Goal: Task Accomplishment & Management: Manage account settings

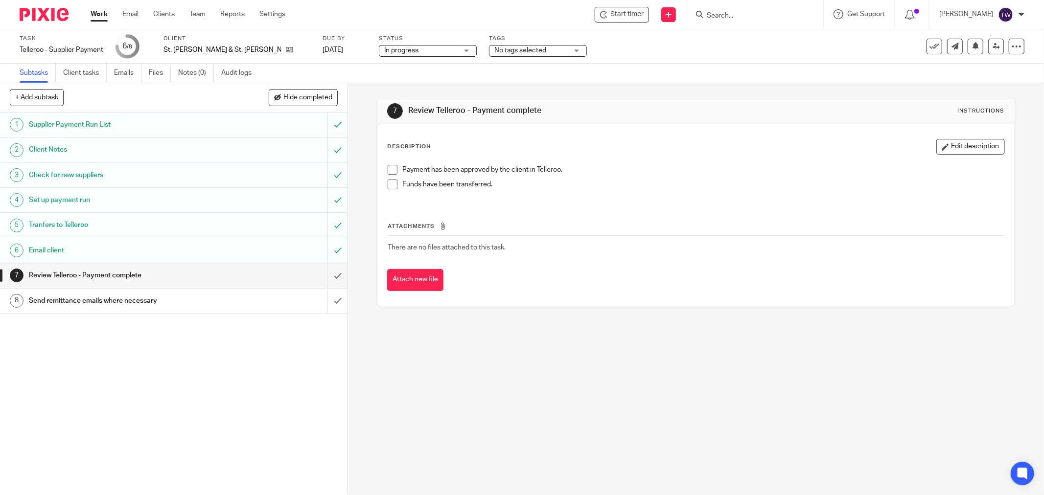
click at [94, 18] on link "Work" at bounding box center [99, 14] width 17 height 10
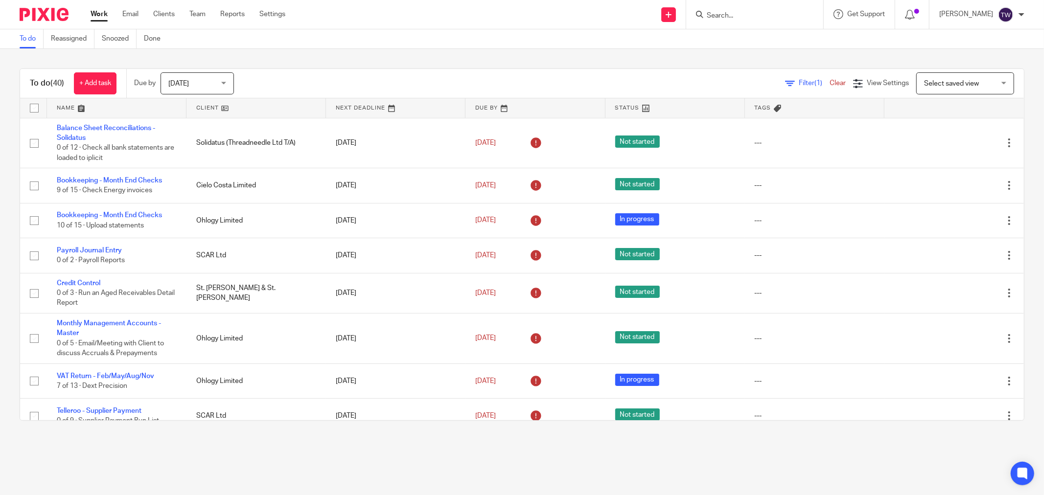
click at [786, 10] on form at bounding box center [758, 14] width 104 height 12
click at [765, 14] on input "Search" at bounding box center [750, 16] width 88 height 9
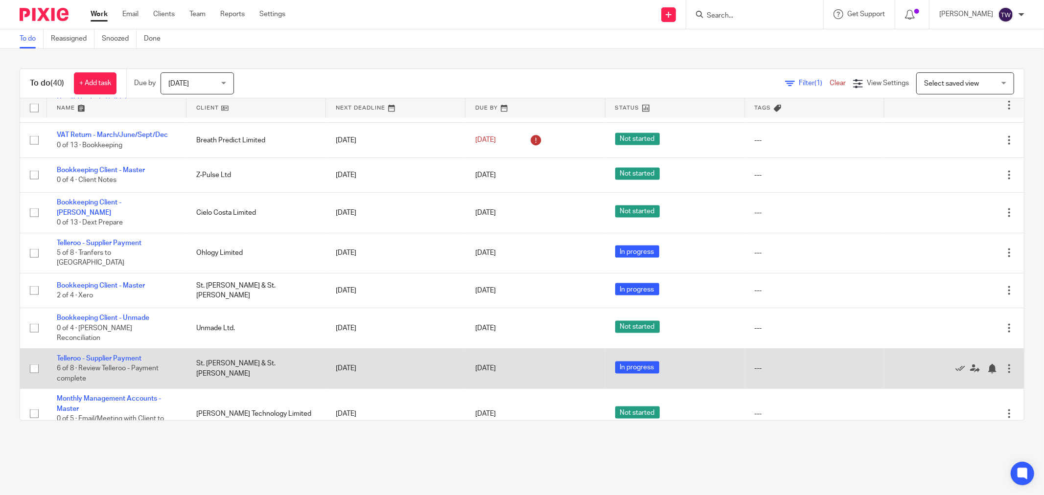
scroll to position [1178, 0]
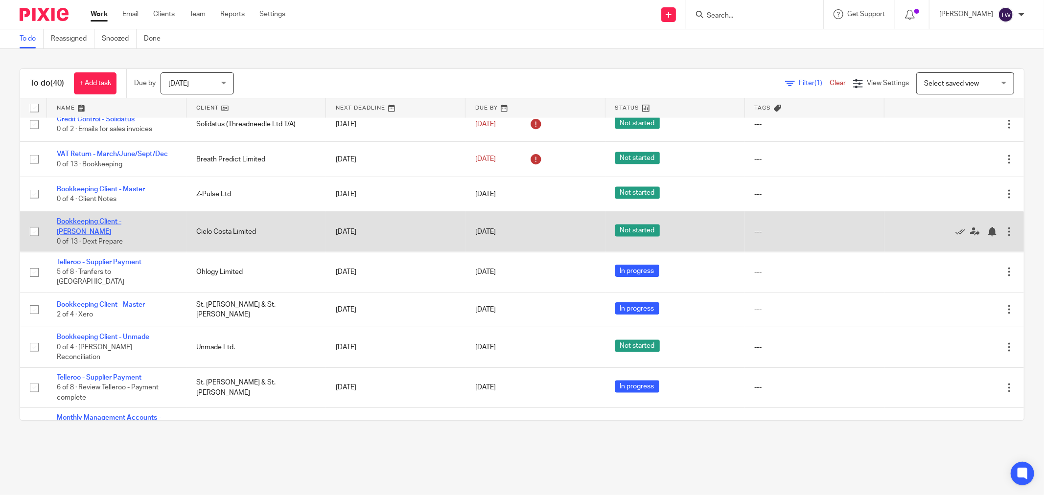
click at [120, 218] on link "Bookkeeping Client - [PERSON_NAME]" at bounding box center [89, 226] width 65 height 17
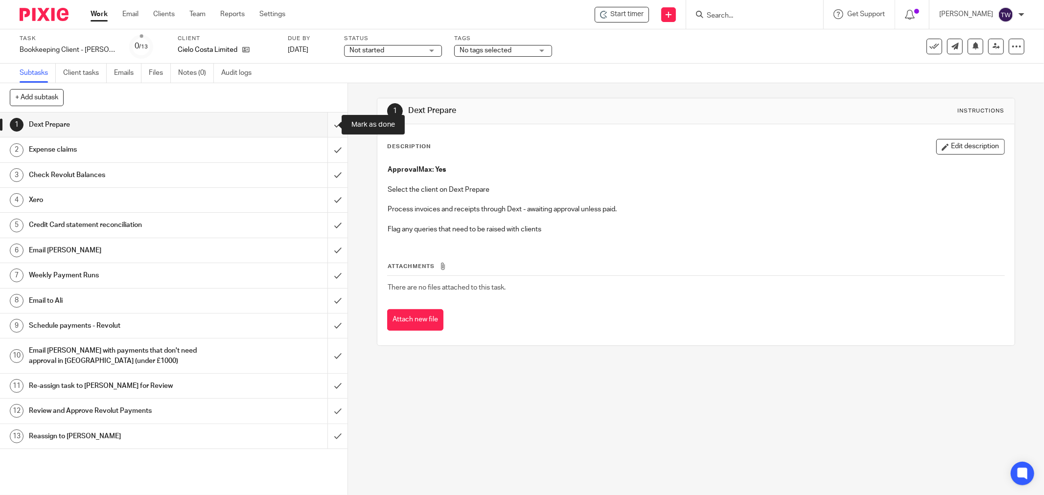
click at [325, 123] on input "submit" at bounding box center [173, 125] width 347 height 24
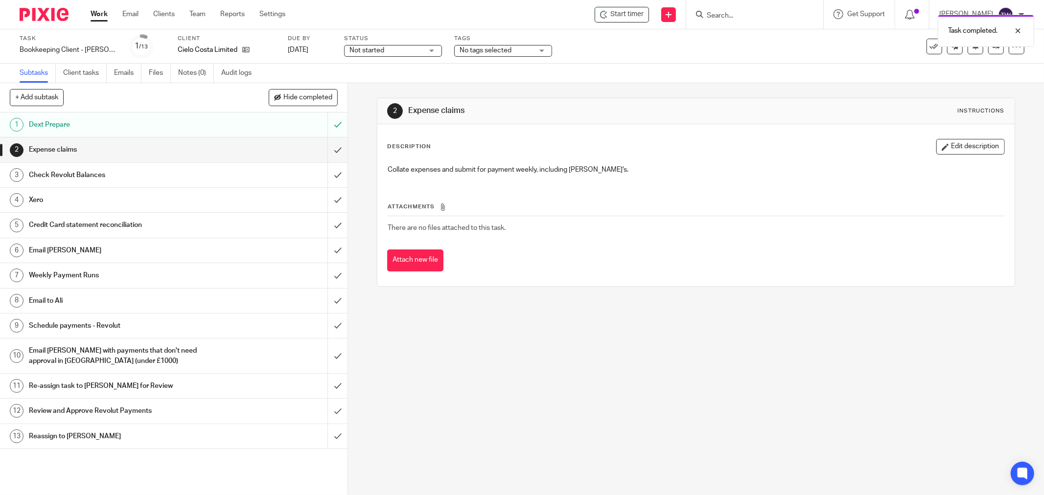
click at [327, 147] on input "submit" at bounding box center [173, 150] width 347 height 24
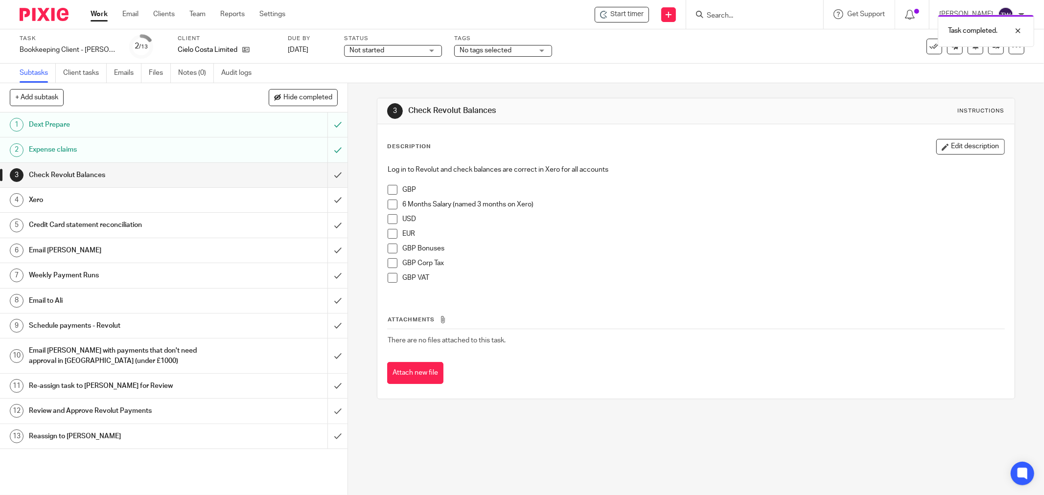
click at [326, 151] on input "submit" at bounding box center [173, 150] width 347 height 24
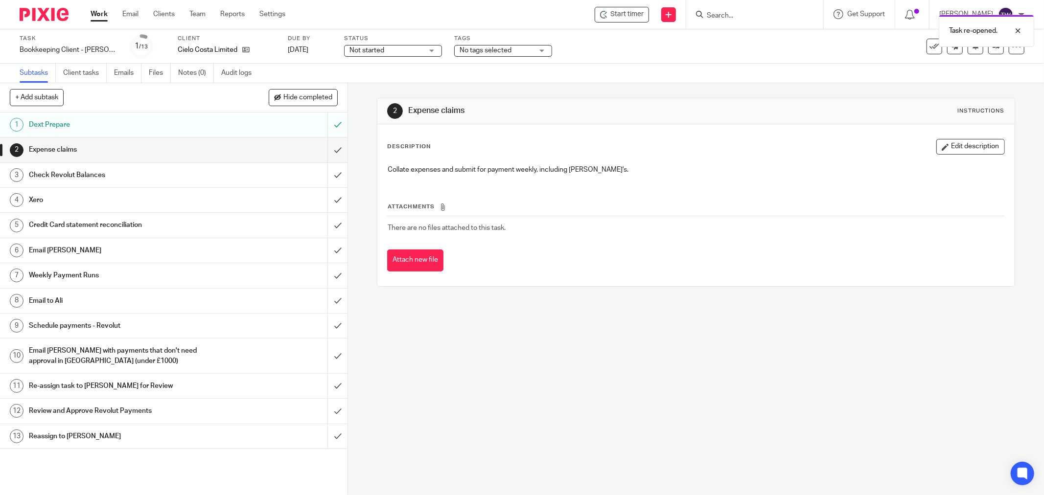
click at [278, 255] on div "Email [PERSON_NAME]" at bounding box center [173, 250] width 289 height 15
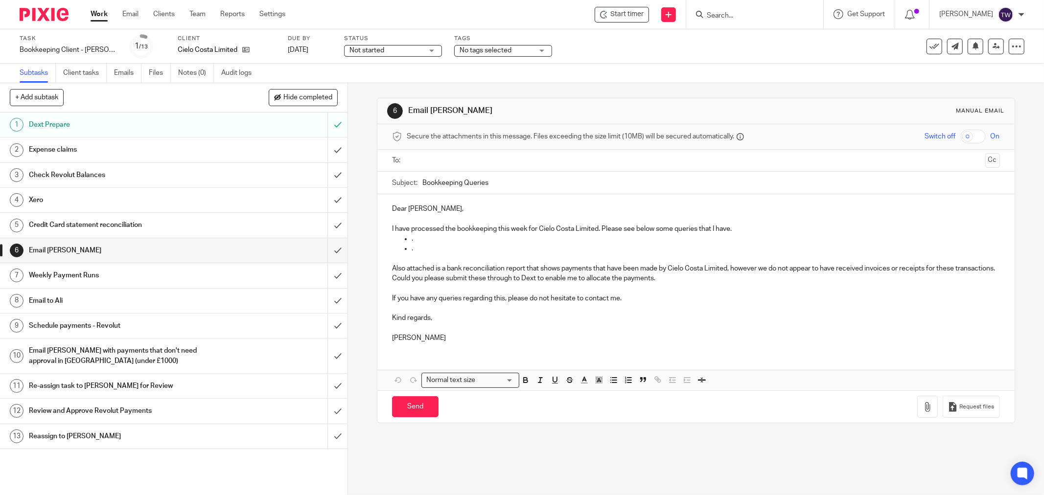
click at [124, 325] on h1 "Schedule payments - Revolut" at bounding box center [125, 326] width 193 height 15
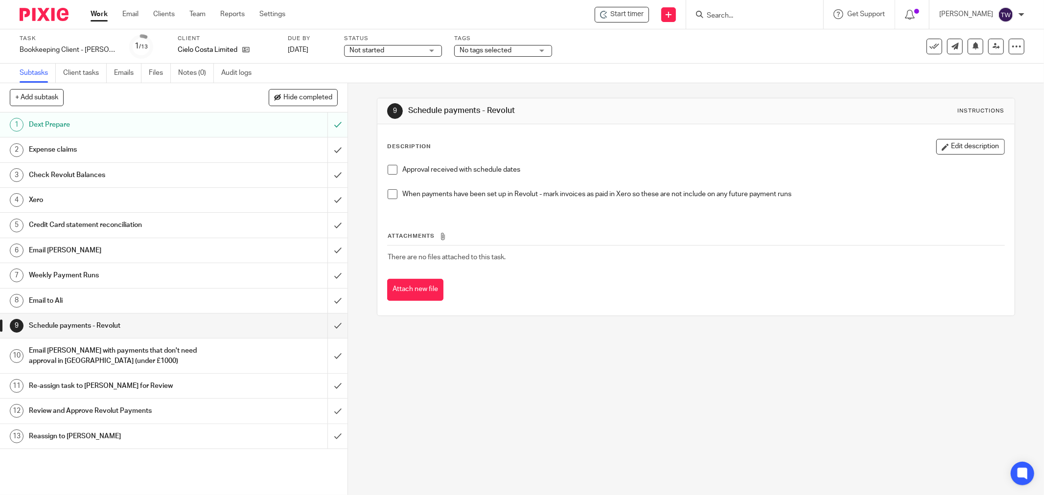
click at [97, 16] on link "Work" at bounding box center [99, 14] width 17 height 10
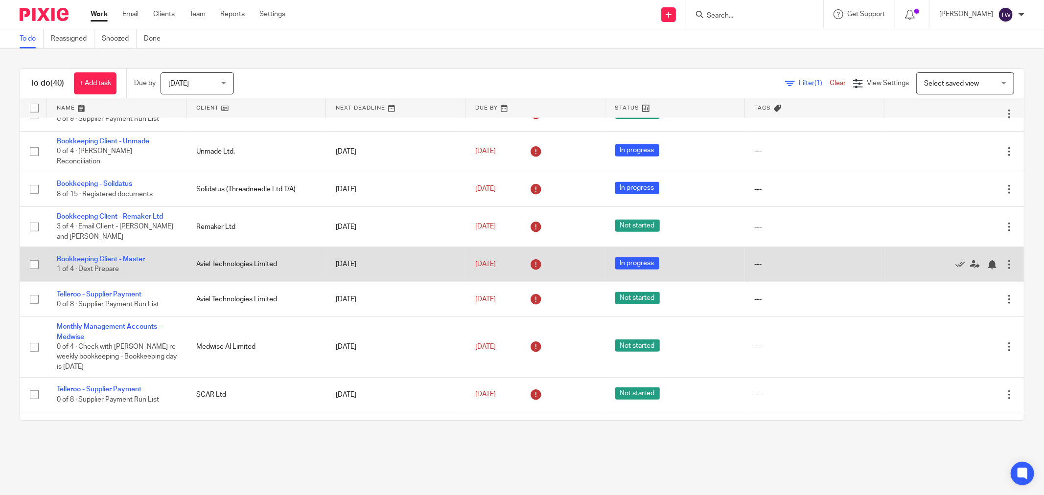
scroll to position [870, 0]
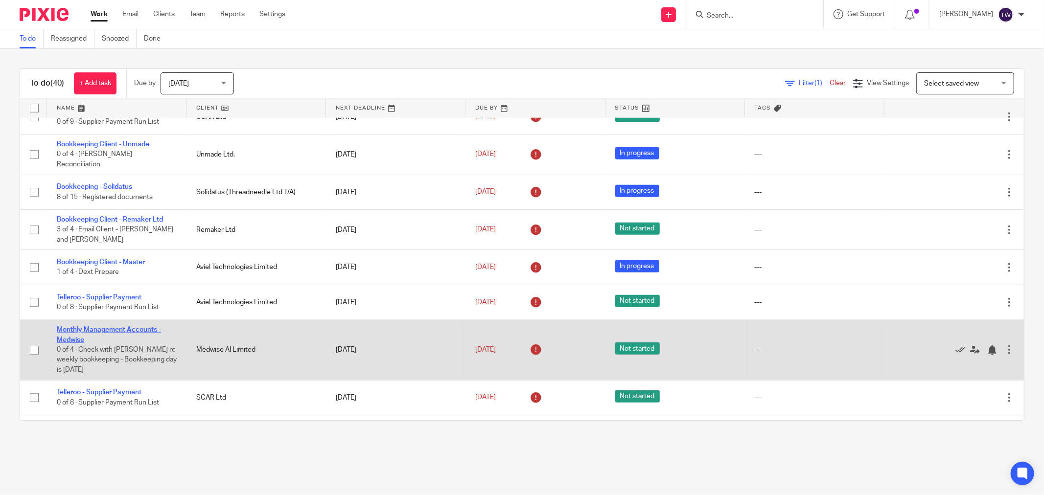
click at [127, 326] on link "Monthly Management Accounts - Medwise" at bounding box center [109, 334] width 104 height 17
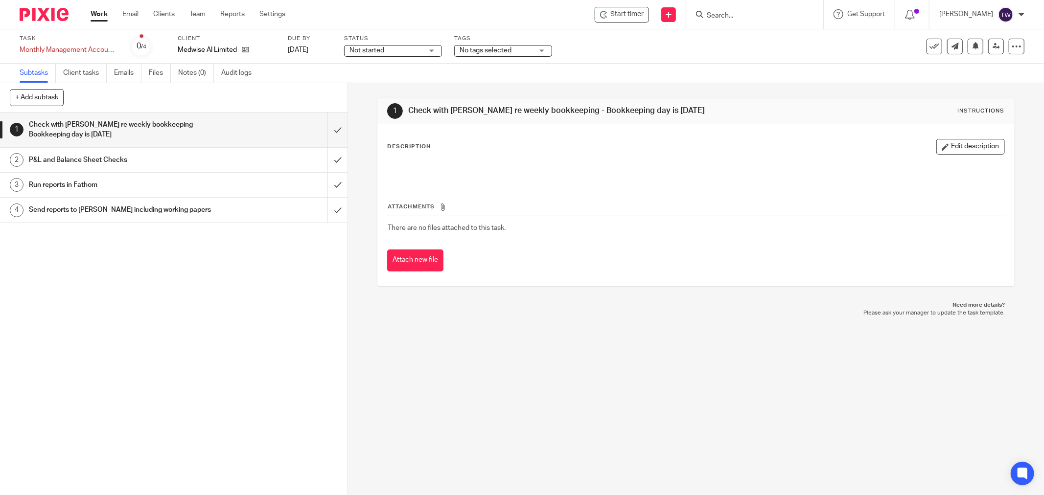
click at [401, 53] on span "Not started" at bounding box center [385, 51] width 73 height 10
click at [622, 11] on span "Start timer" at bounding box center [626, 14] width 33 height 10
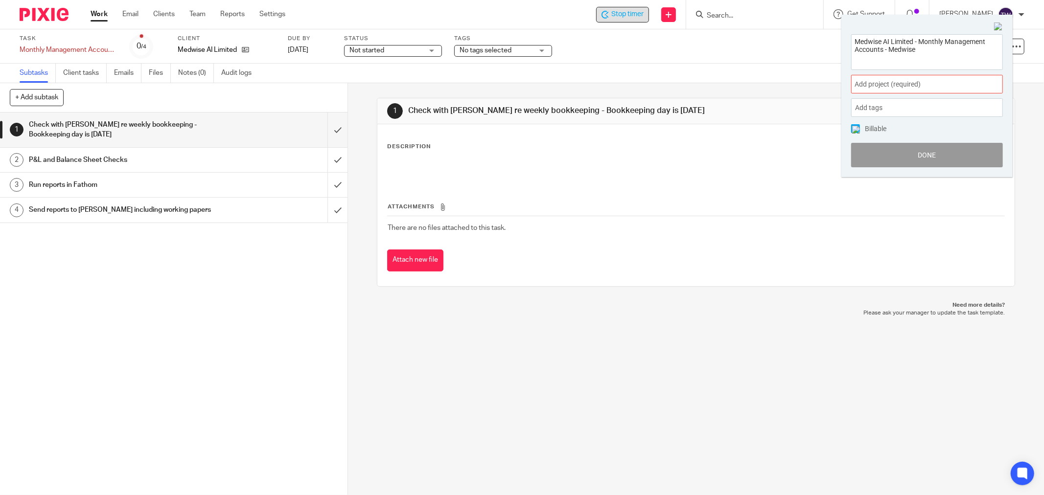
click at [881, 86] on span "Add project (required) :" at bounding box center [915, 84] width 123 height 10
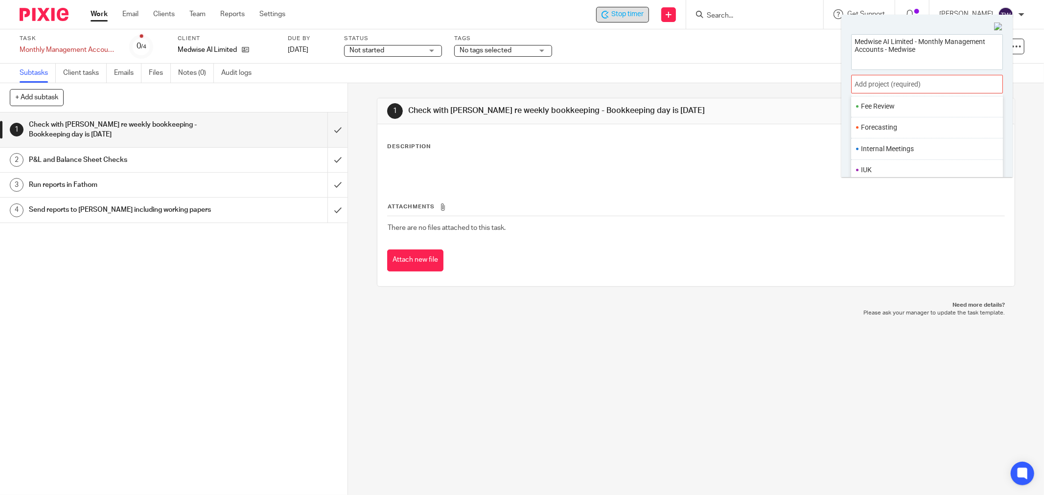
scroll to position [272, 0]
click at [902, 159] on ul "Management Accounts" at bounding box center [927, 161] width 152 height 21
click at [865, 155] on ul "Management Accounts" at bounding box center [927, 161] width 152 height 21
click at [900, 164] on li "Management Accounts" at bounding box center [925, 162] width 128 height 10
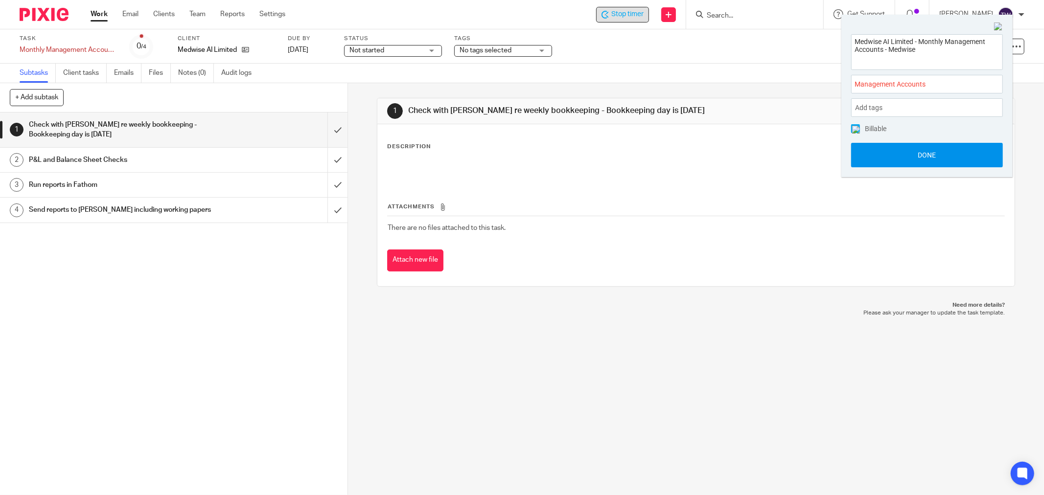
click at [901, 155] on button "Done" at bounding box center [927, 155] width 152 height 24
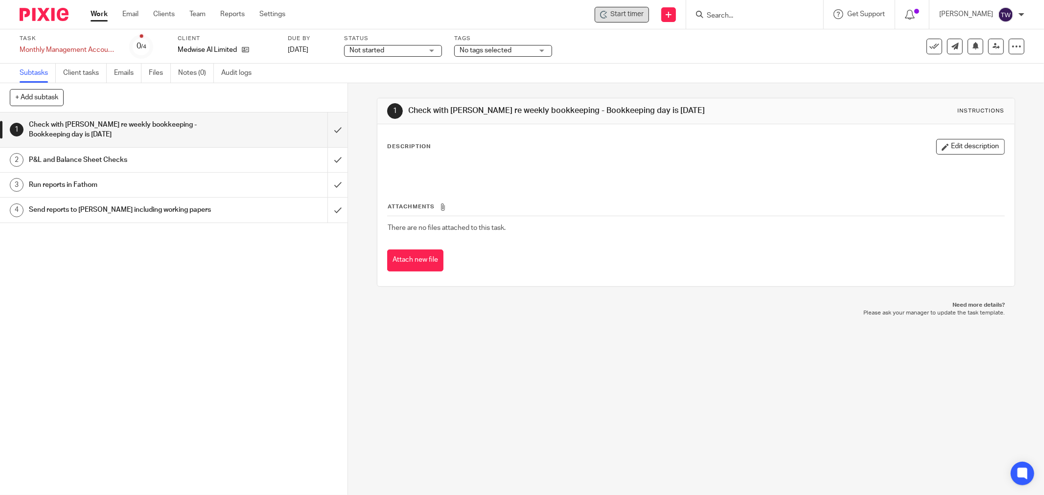
click at [99, 15] on link "Work" at bounding box center [99, 14] width 17 height 10
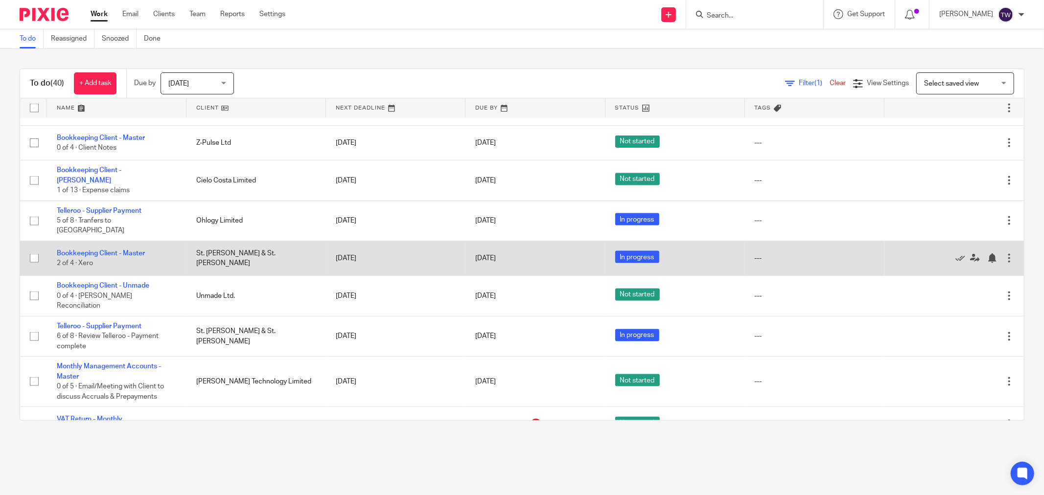
scroll to position [1232, 0]
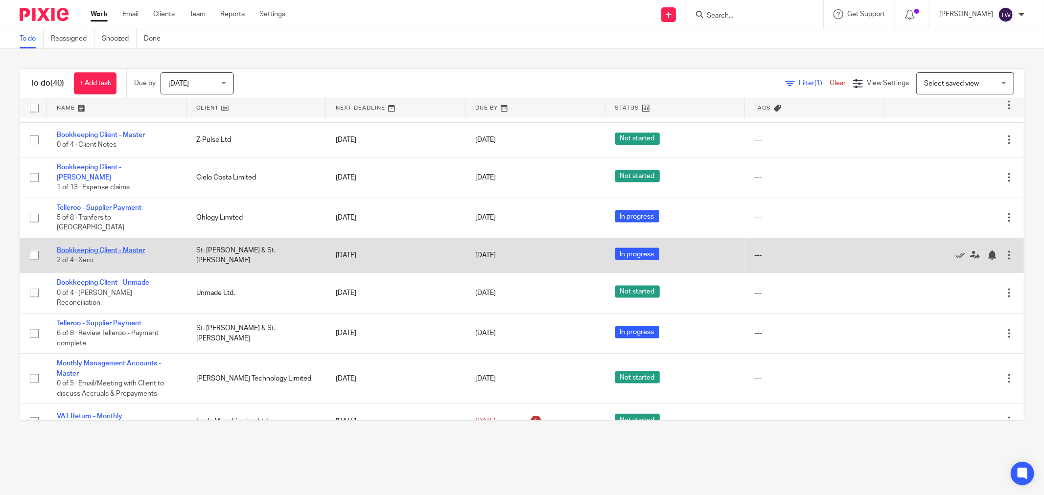
click at [123, 247] on link "Bookkeeping Client - Master" at bounding box center [101, 250] width 88 height 7
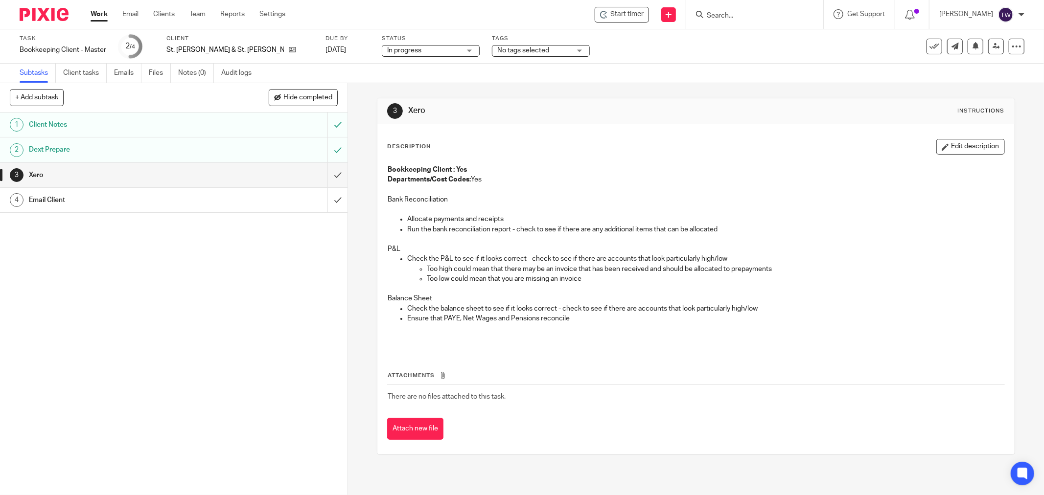
click at [95, 18] on link "Work" at bounding box center [99, 14] width 17 height 10
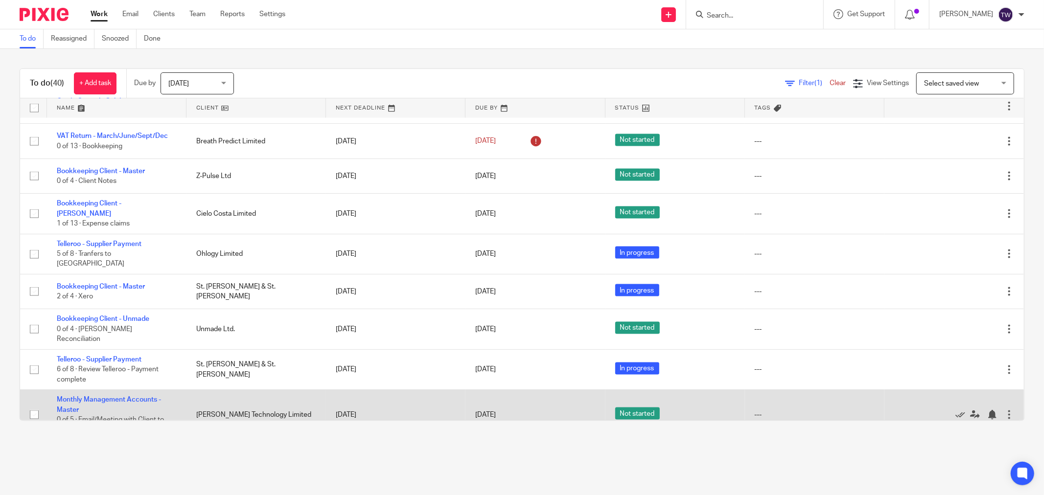
scroll to position [1232, 0]
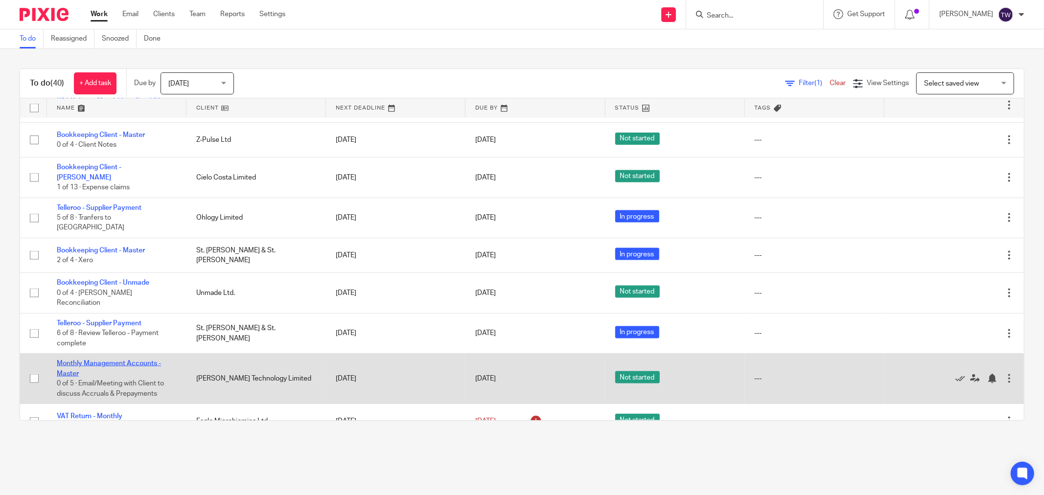
click at [143, 360] on link "Monthly Management Accounts - Master" at bounding box center [109, 368] width 104 height 17
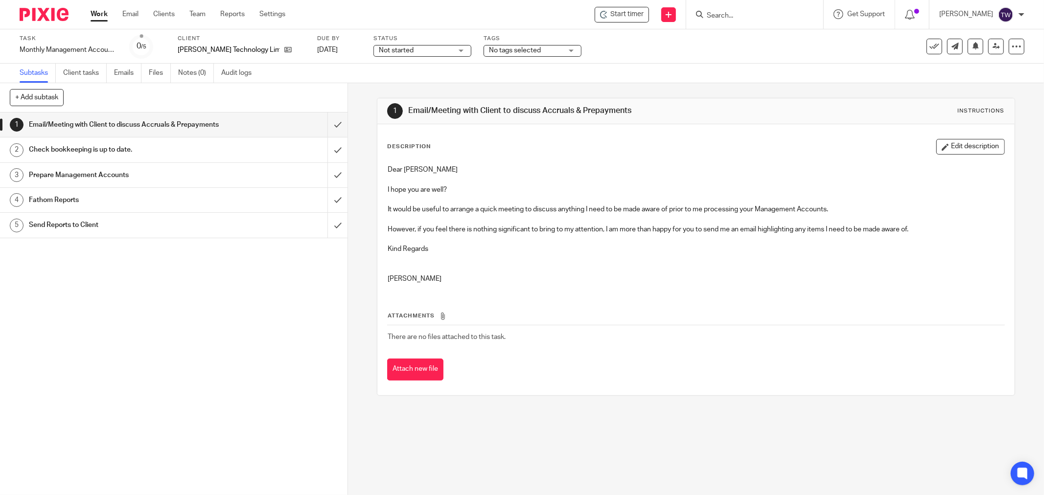
click at [96, 14] on link "Work" at bounding box center [99, 14] width 17 height 10
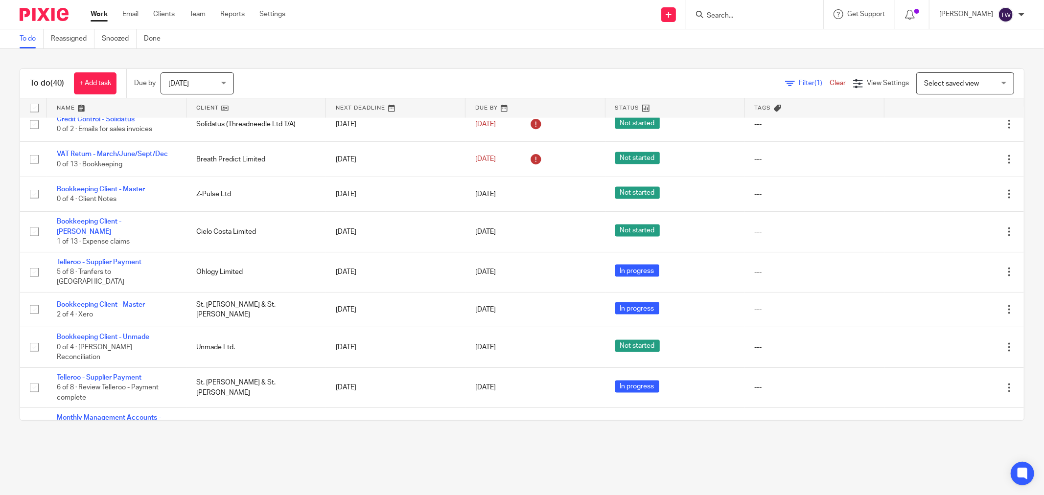
scroll to position [1232, 0]
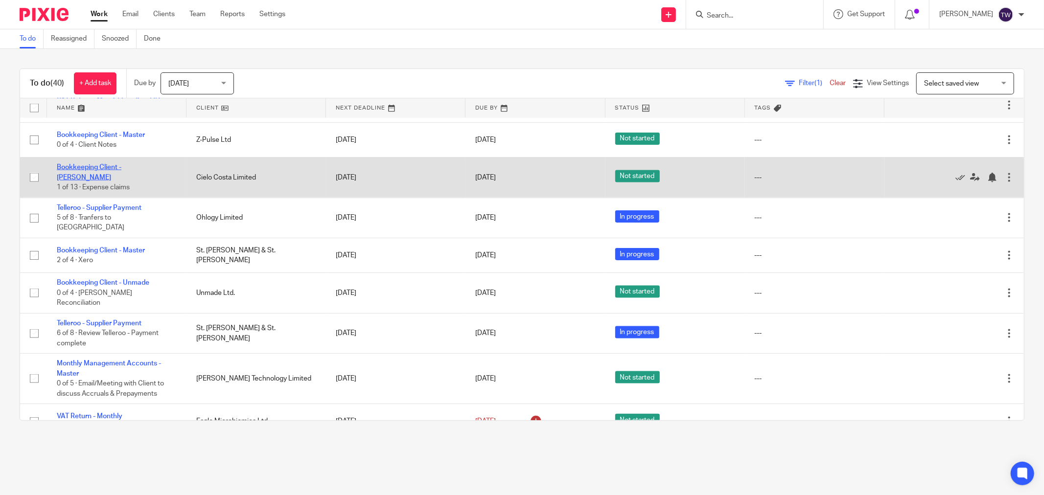
click at [121, 165] on link "Bookkeeping Client - Cielo Costa" at bounding box center [89, 172] width 65 height 17
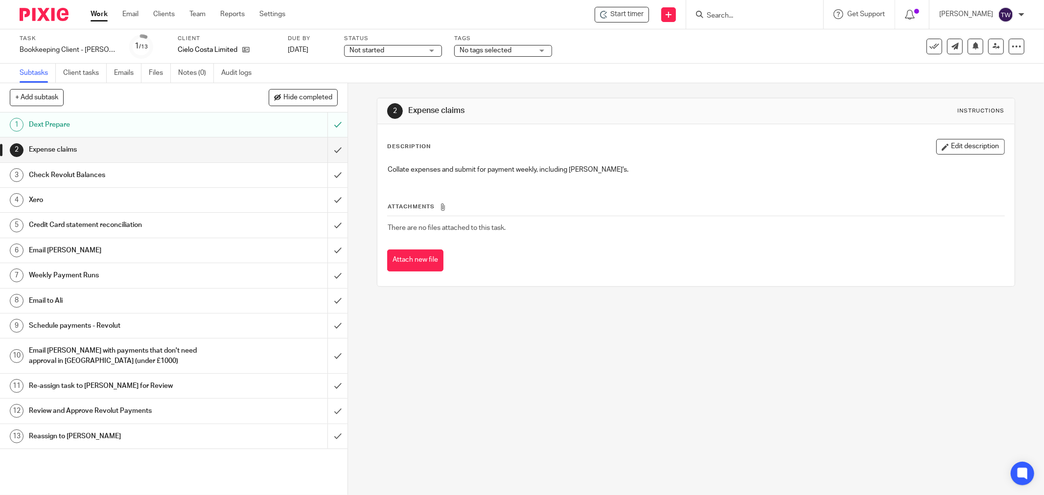
click at [380, 50] on span "Not started" at bounding box center [366, 50] width 35 height 7
click at [379, 77] on li "In progress" at bounding box center [393, 86] width 97 height 20
click at [608, 13] on icon at bounding box center [604, 15] width 8 height 8
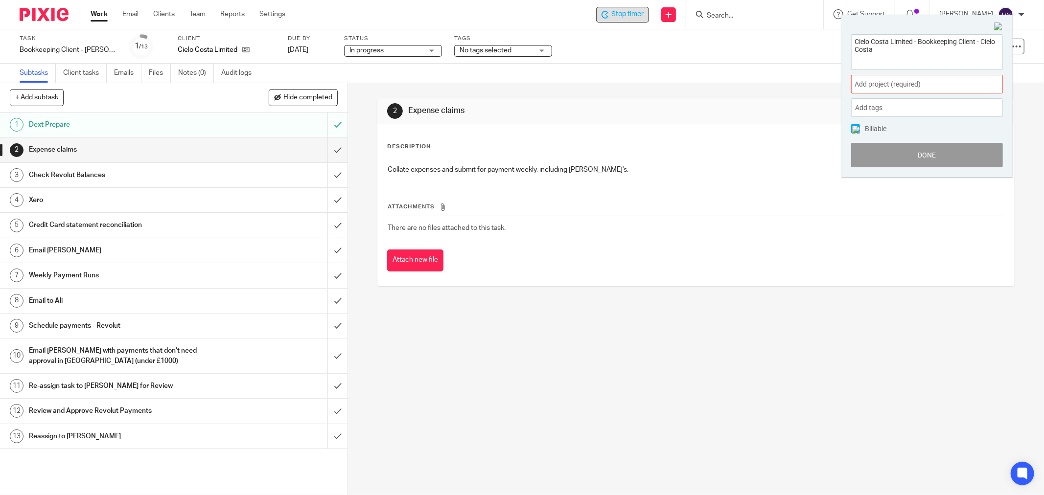
click at [923, 76] on div "Add project (required) :" at bounding box center [927, 84] width 152 height 19
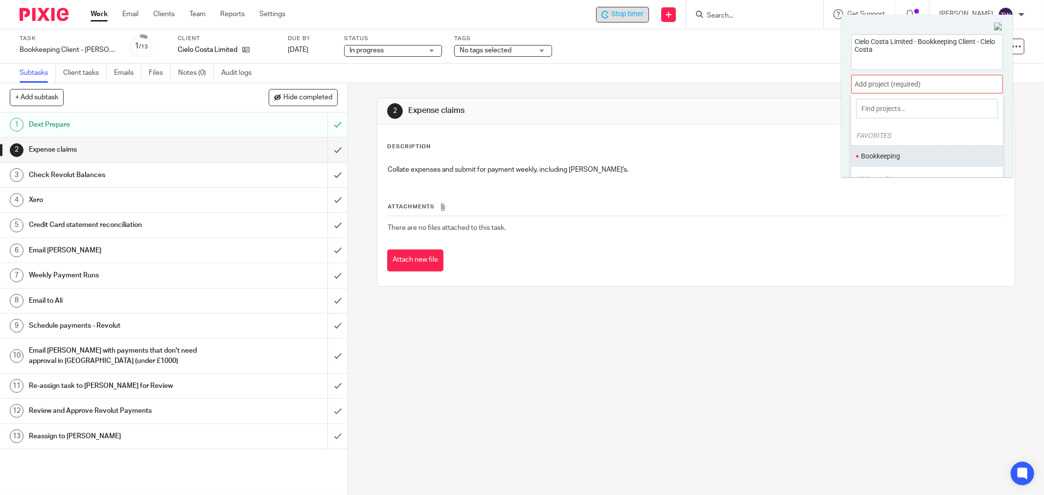
click at [890, 156] on li "Bookkeeping" at bounding box center [925, 156] width 128 height 10
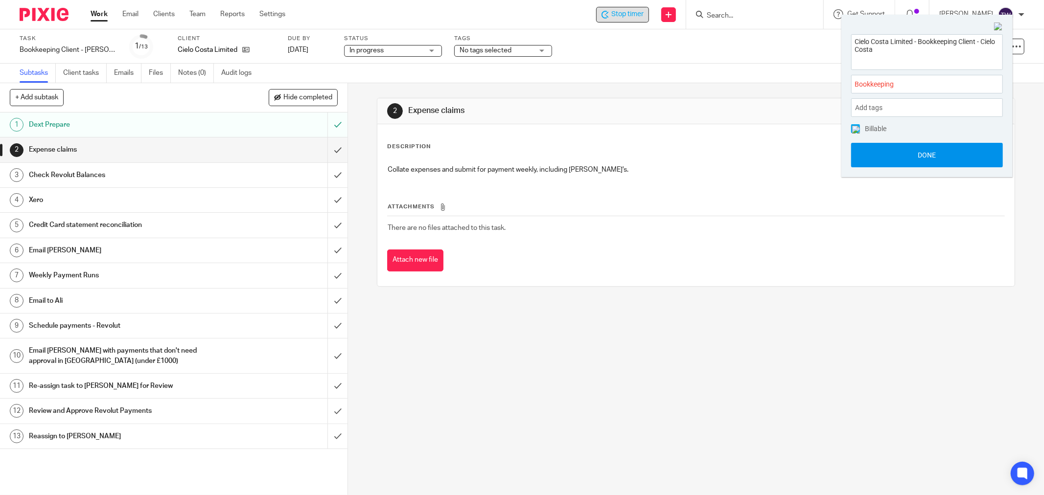
click at [876, 149] on button "Done" at bounding box center [927, 155] width 152 height 24
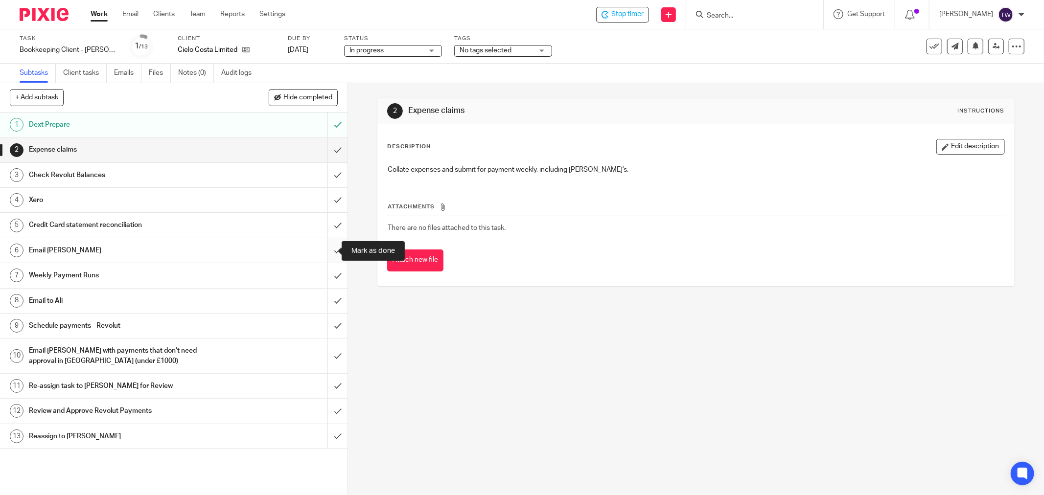
click at [327, 246] on input "submit" at bounding box center [173, 250] width 347 height 24
click at [164, 18] on link "Clients" at bounding box center [164, 14] width 22 height 10
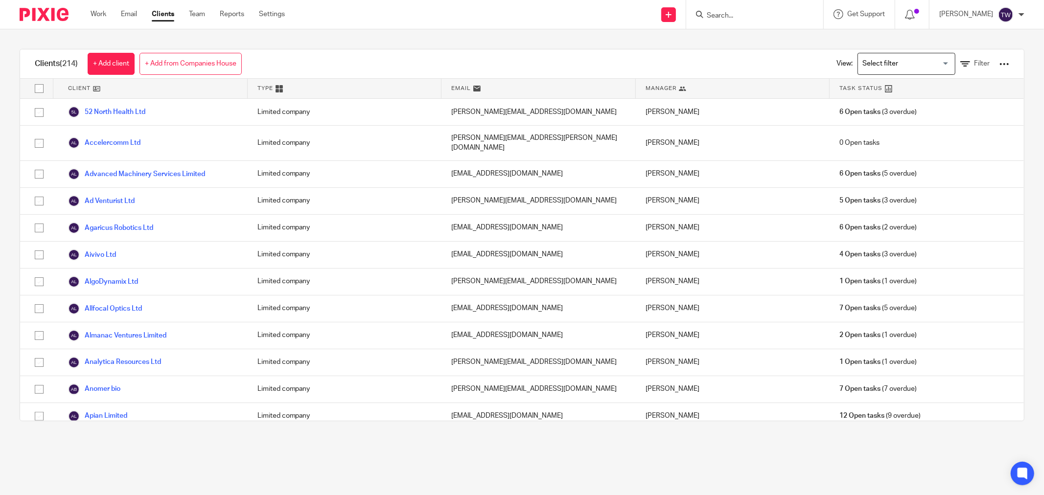
click at [752, 12] on input "Search" at bounding box center [750, 16] width 88 height 9
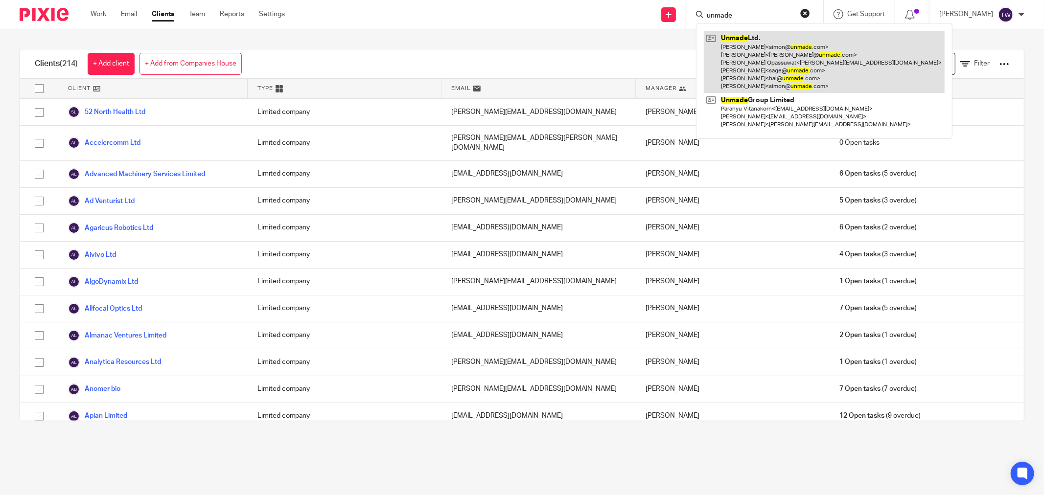
type input "unmade"
click at [746, 36] on link at bounding box center [824, 62] width 241 height 62
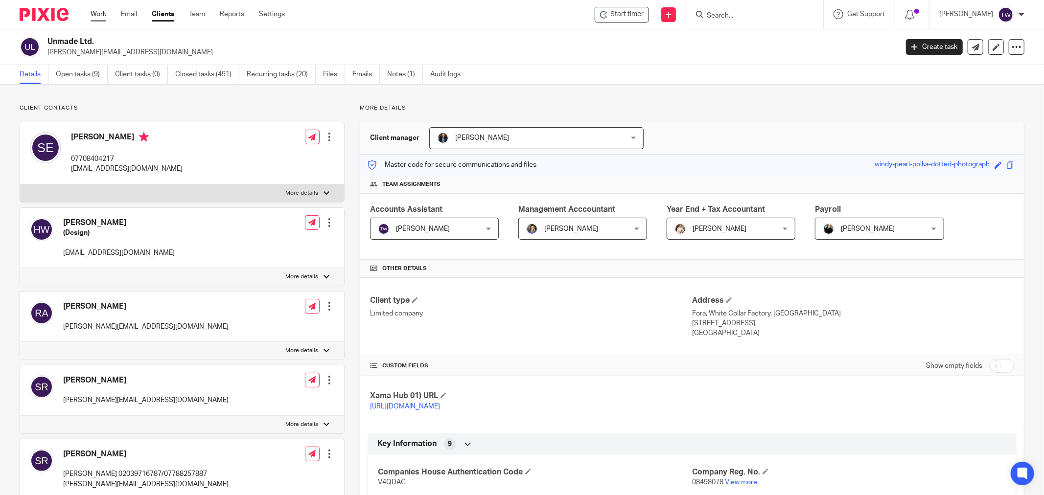
click at [94, 16] on link "Work" at bounding box center [99, 14] width 16 height 10
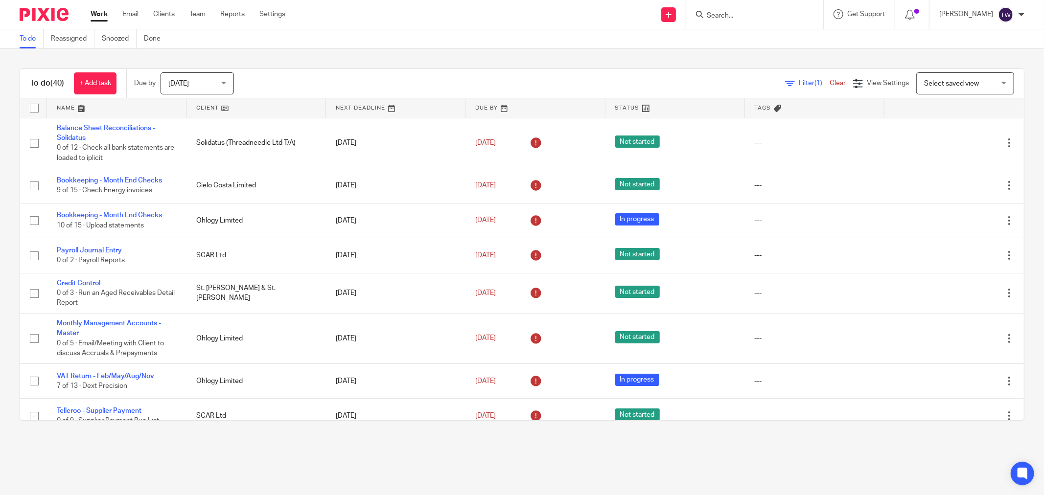
click at [718, 20] on form at bounding box center [758, 14] width 104 height 12
click at [725, 16] on input "Search" at bounding box center [750, 16] width 88 height 9
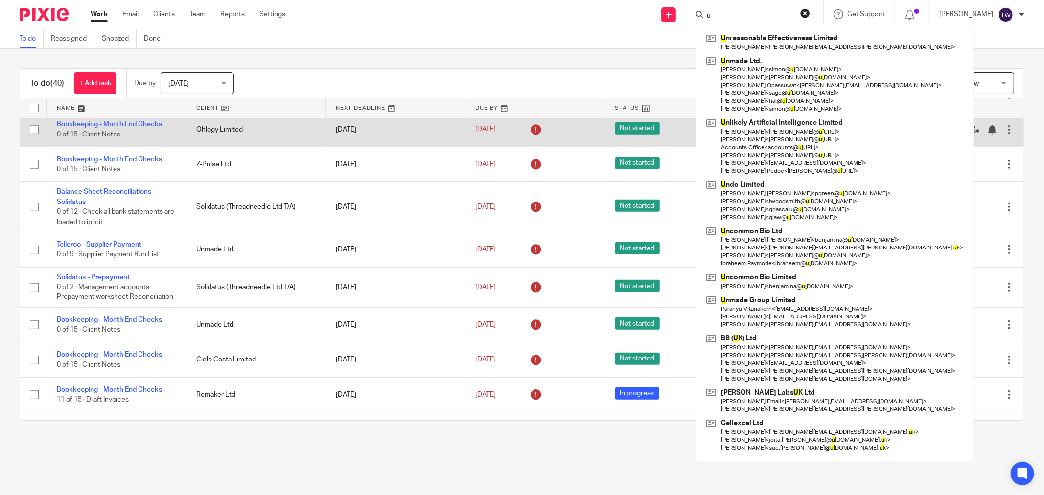
scroll to position [380, 0]
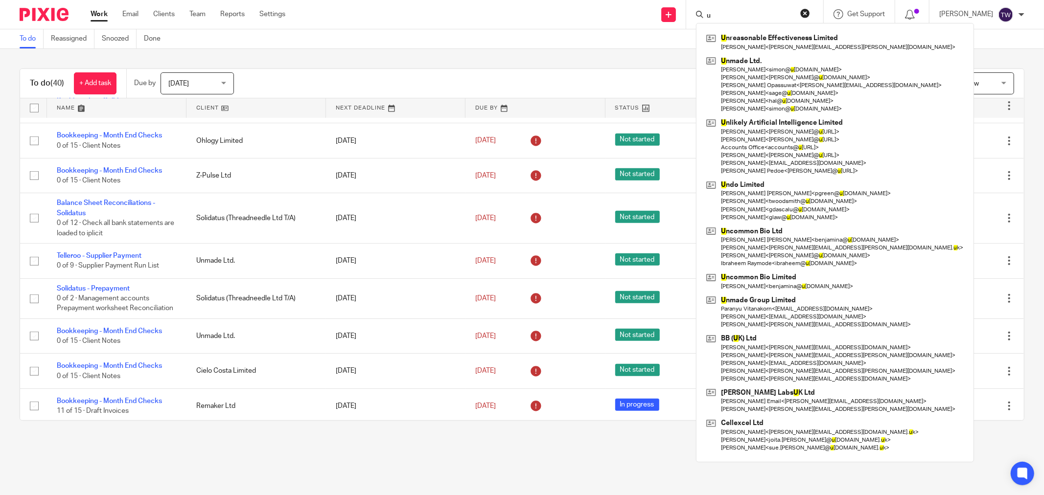
type input "u"
click at [212, 106] on link at bounding box center [255, 108] width 139 height 20
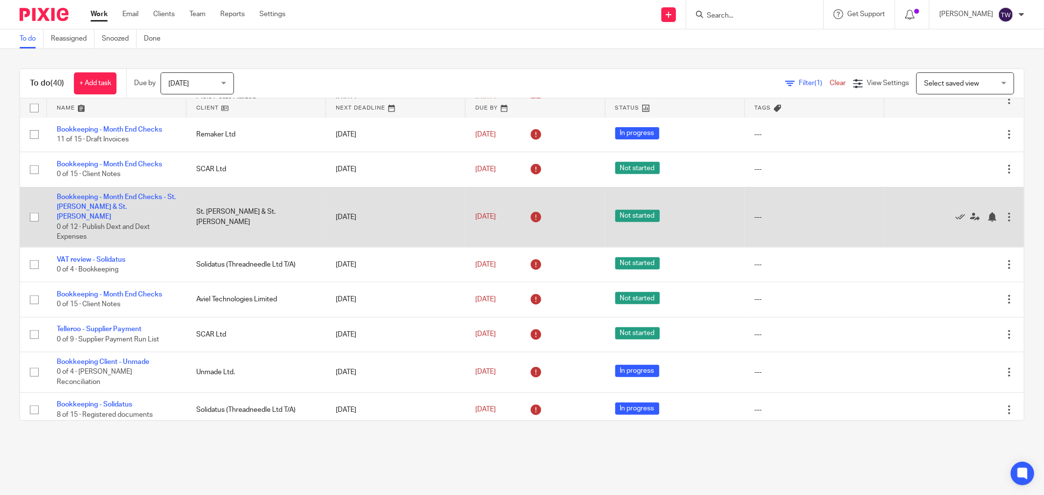
scroll to position [652, 0]
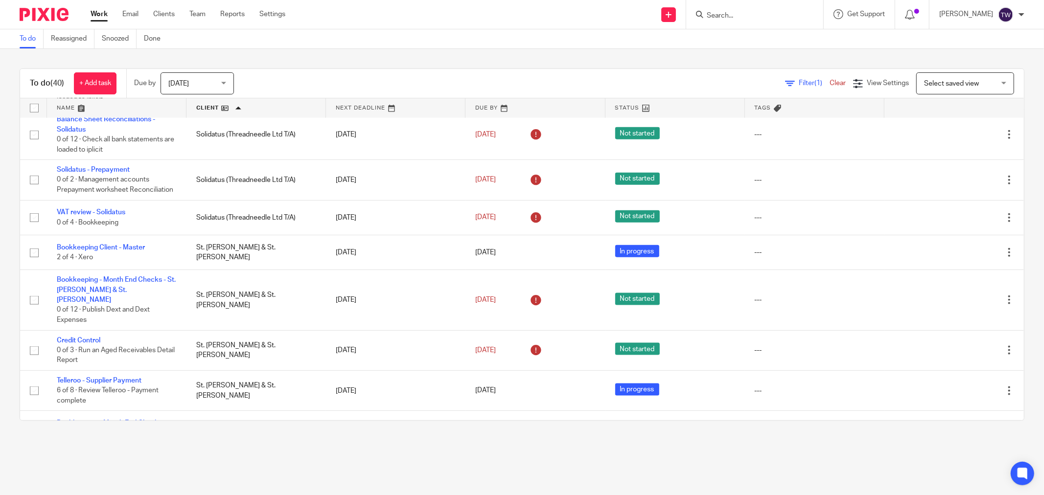
scroll to position [1232, 0]
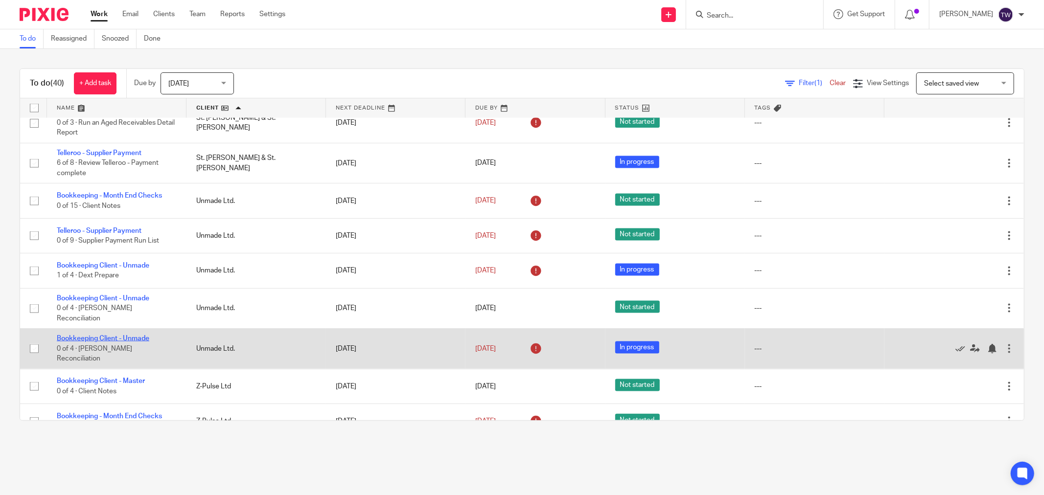
click at [137, 335] on link "Bookkeeping Client - Unmade" at bounding box center [103, 338] width 92 height 7
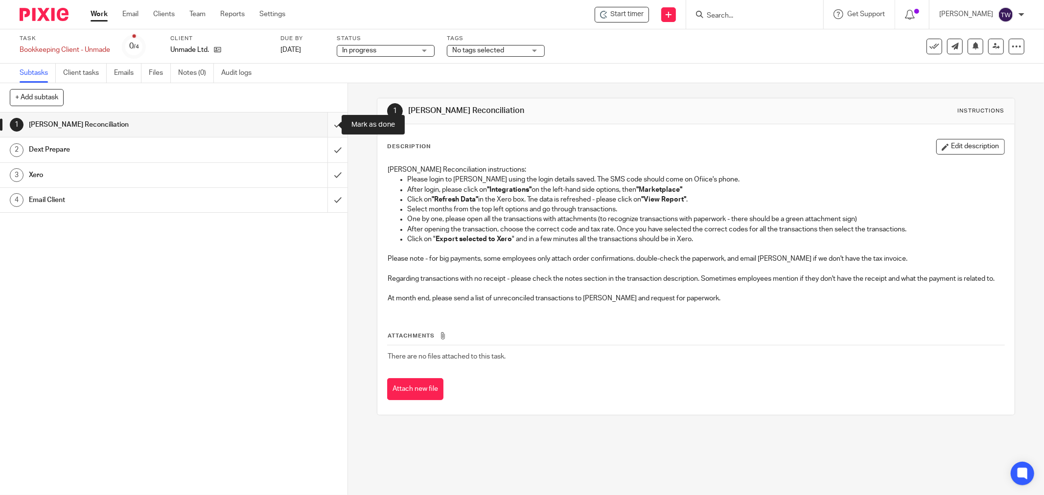
click at [326, 127] on input "submit" at bounding box center [173, 125] width 347 height 24
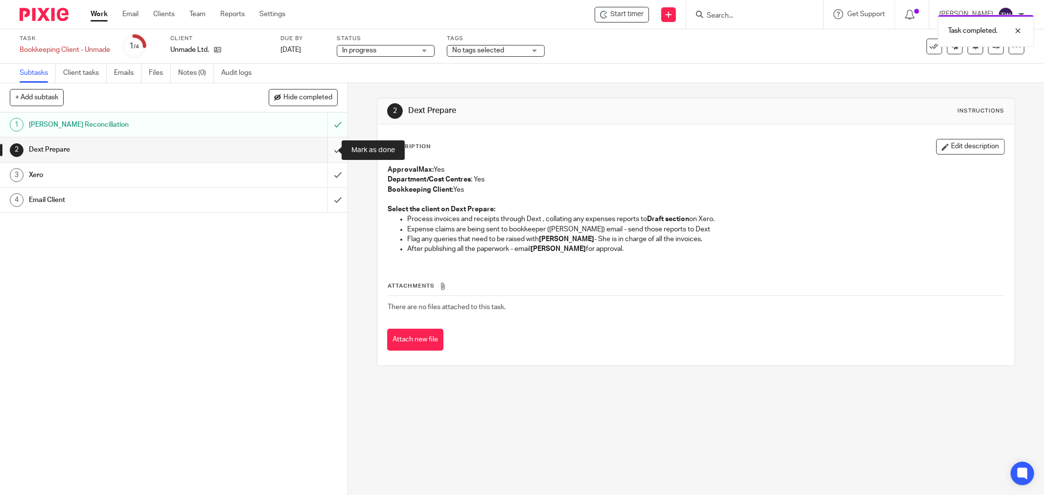
click at [327, 148] on input "submit" at bounding box center [173, 150] width 347 height 24
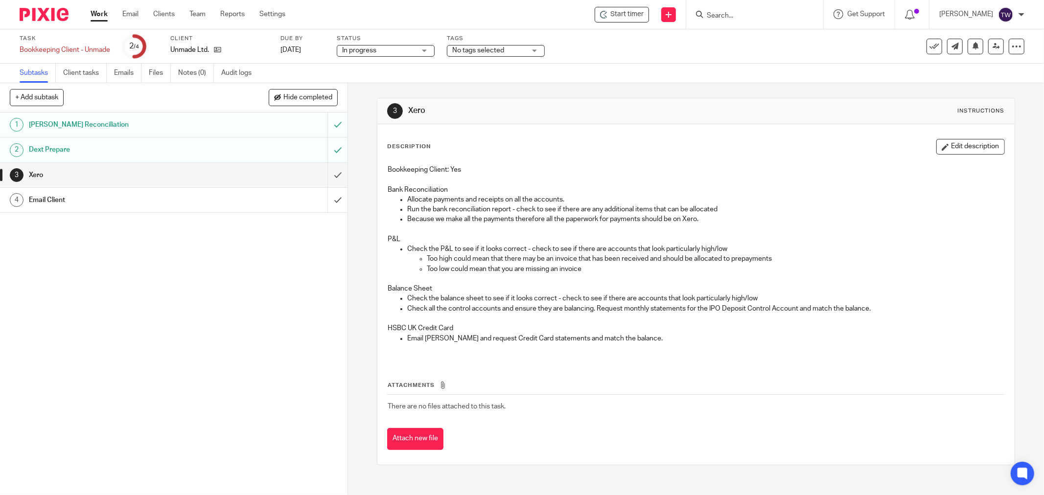
click at [99, 19] on link "Work" at bounding box center [99, 14] width 17 height 10
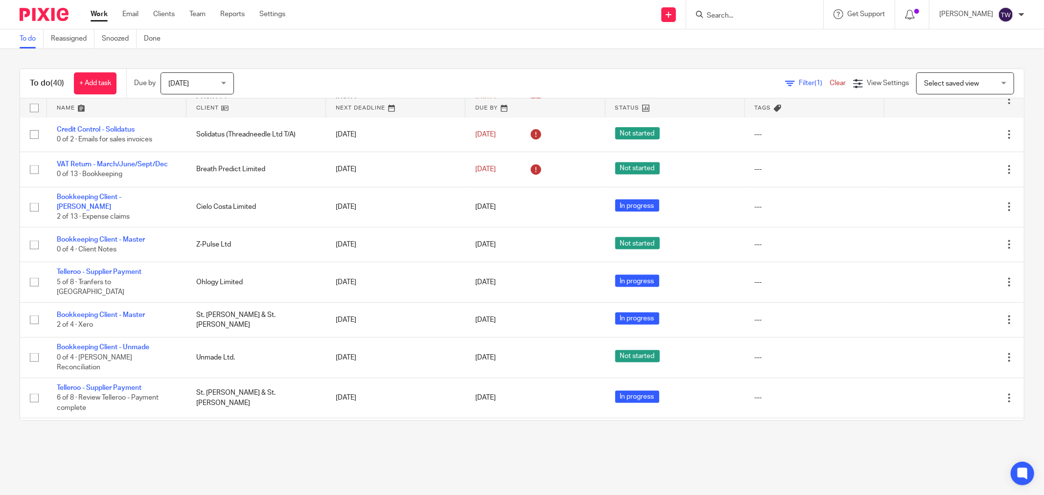
scroll to position [1232, 0]
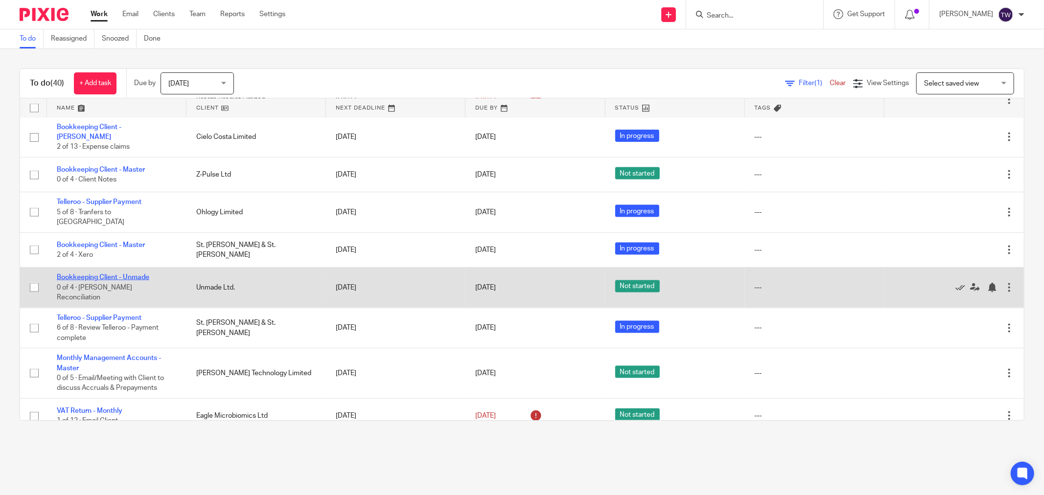
click at [128, 274] on link "Bookkeeping Client - Unmade" at bounding box center [103, 277] width 92 height 7
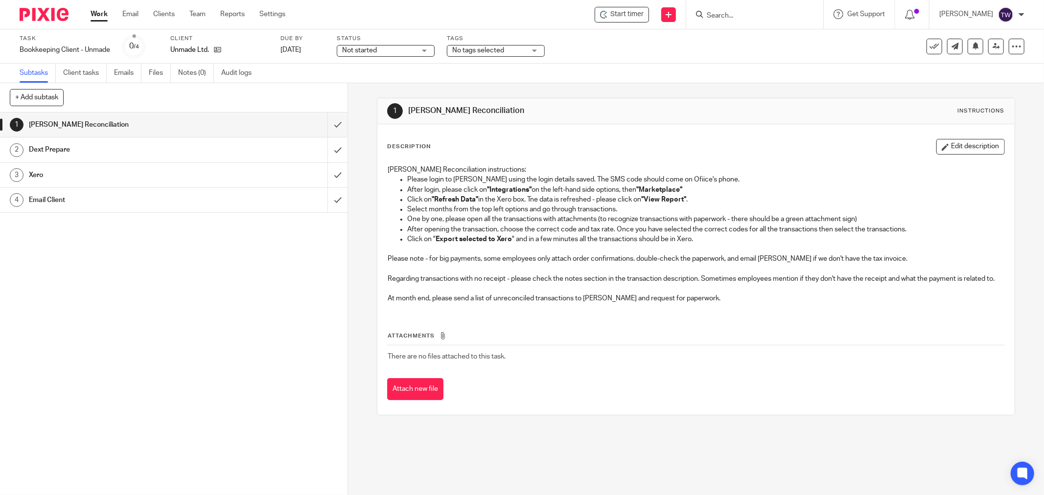
click at [408, 51] on span "Not started" at bounding box center [378, 51] width 73 height 10
click at [394, 89] on li "In progress" at bounding box center [386, 86] width 97 height 20
click at [628, 13] on span "Start timer" at bounding box center [626, 14] width 33 height 10
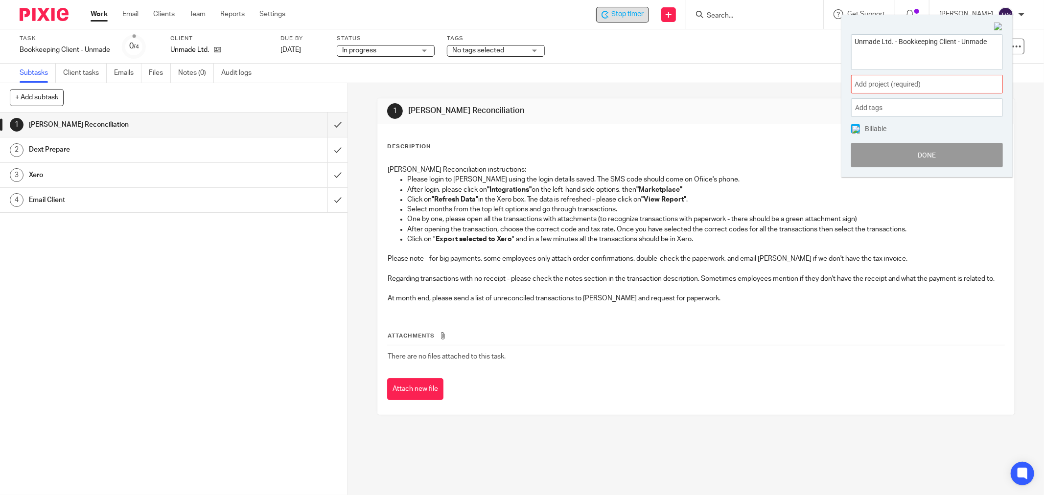
click at [892, 82] on span "Add project (required) :" at bounding box center [915, 84] width 123 height 10
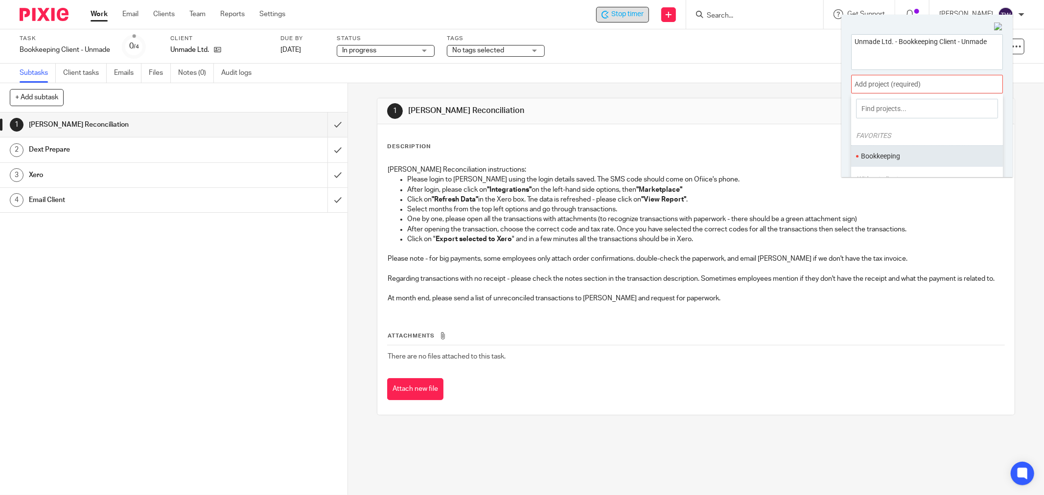
click at [887, 153] on li "Bookkeeping" at bounding box center [925, 156] width 128 height 10
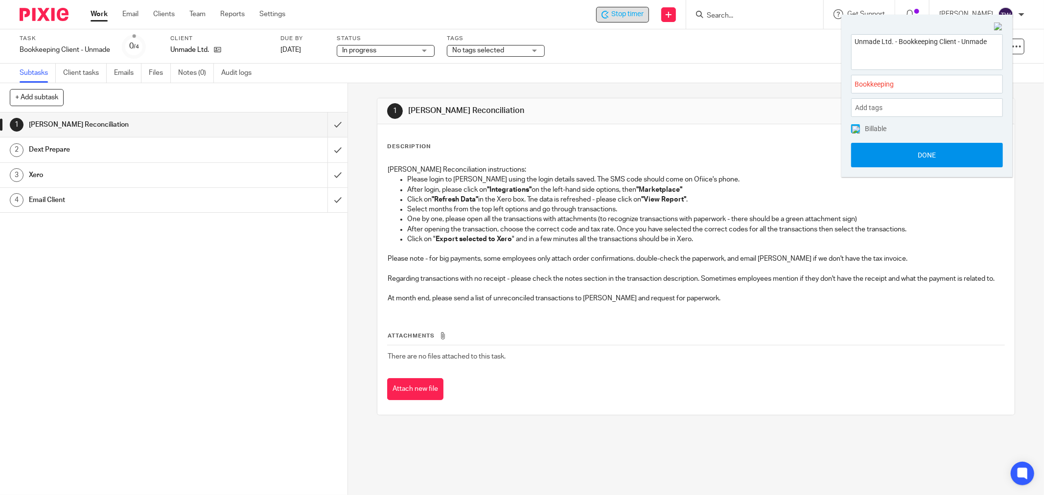
click at [889, 161] on button "Done" at bounding box center [927, 155] width 152 height 24
